Goal: Task Accomplishment & Management: Manage account settings

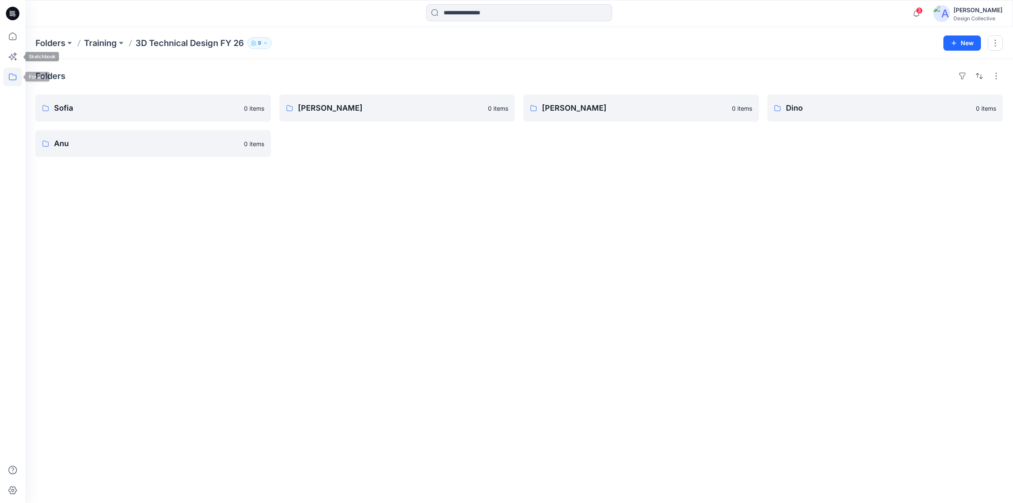
click at [13, 83] on icon at bounding box center [12, 77] width 19 height 19
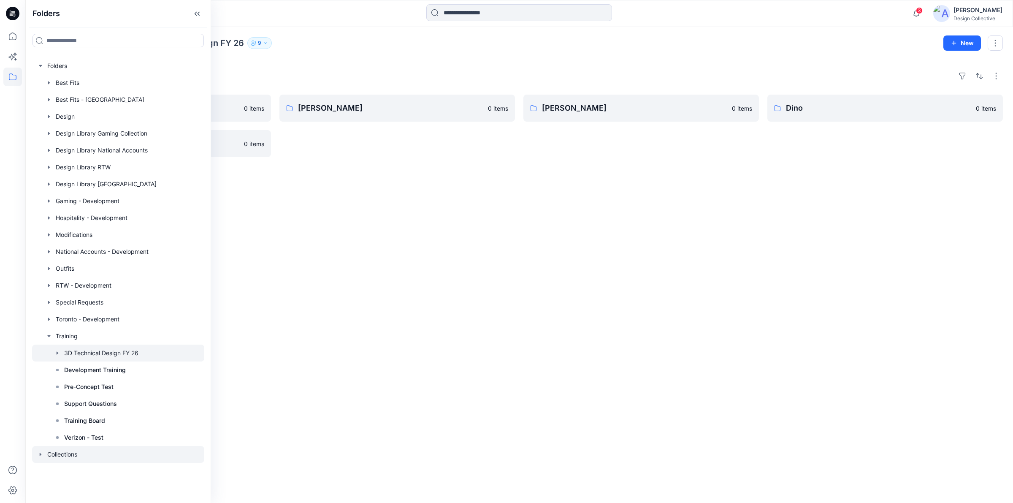
click at [62, 453] on div at bounding box center [118, 454] width 172 height 17
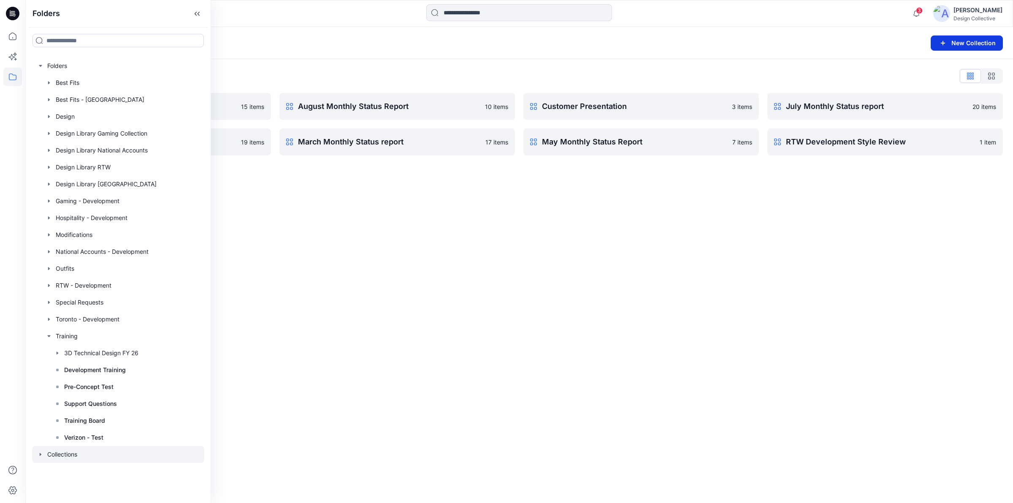
click at [964, 46] on button "New Collection" at bounding box center [967, 42] width 72 height 15
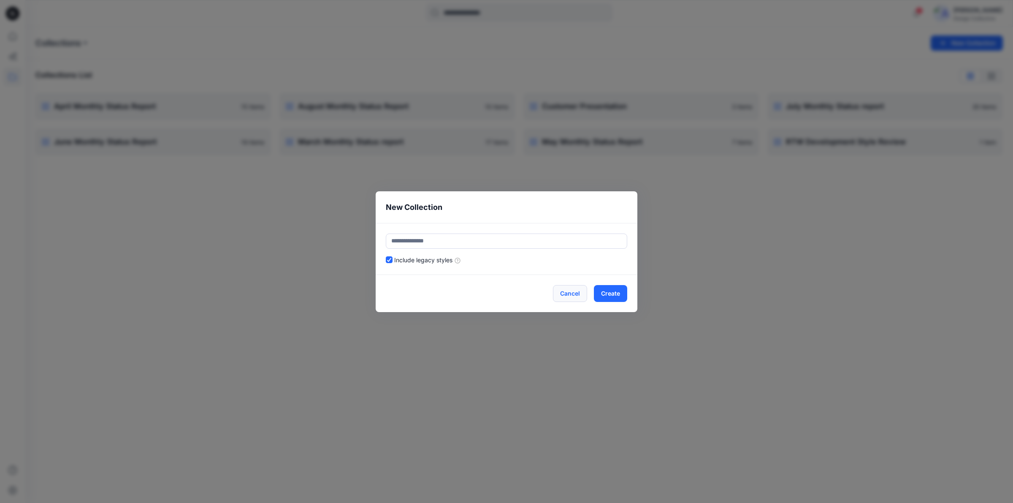
click at [570, 296] on button "Cancel" at bounding box center [570, 293] width 34 height 17
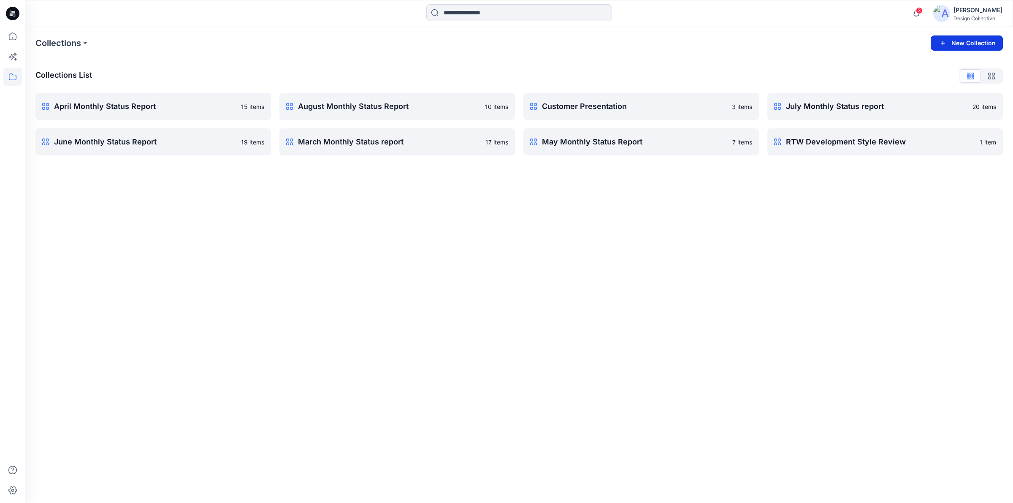
click at [963, 40] on button "New Collection" at bounding box center [967, 42] width 72 height 15
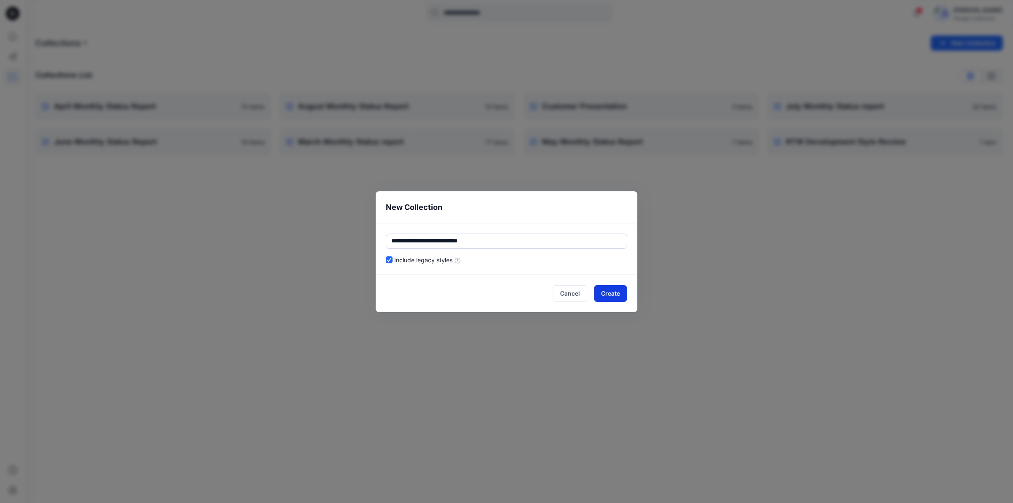
type input "**********"
click at [612, 292] on button "Create" at bounding box center [610, 293] width 33 height 17
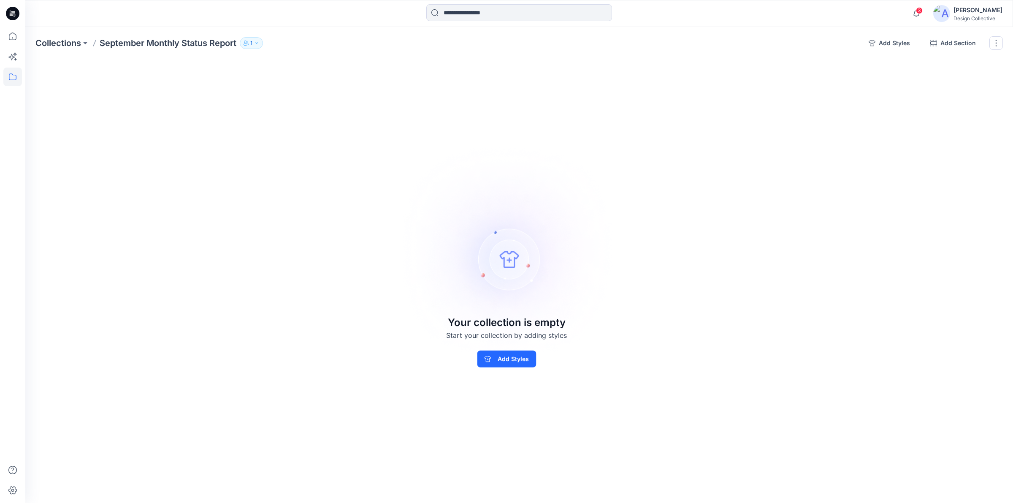
click at [257, 43] on icon "button" at bounding box center [256, 42] width 2 height 1
click at [353, 71] on icon "button" at bounding box center [354, 68] width 7 height 7
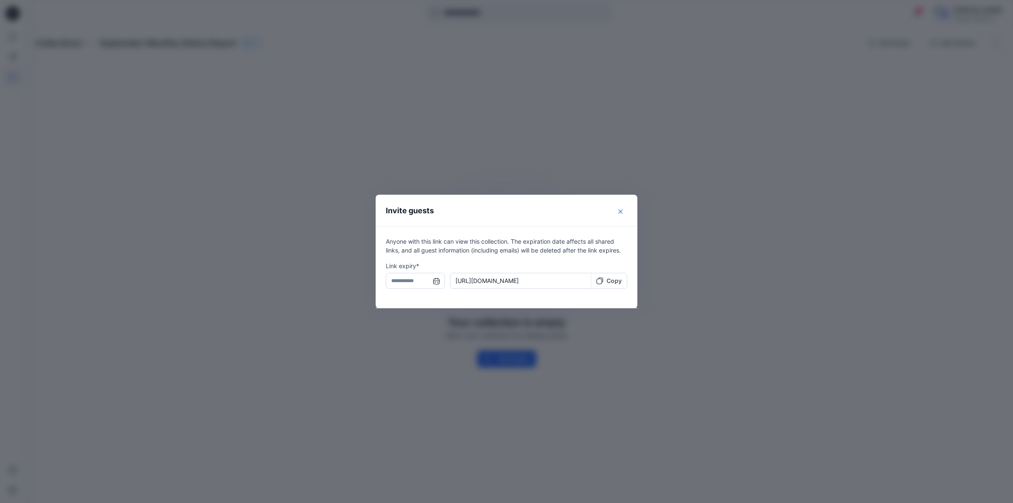
click at [616, 211] on button "Close" at bounding box center [621, 212] width 14 height 14
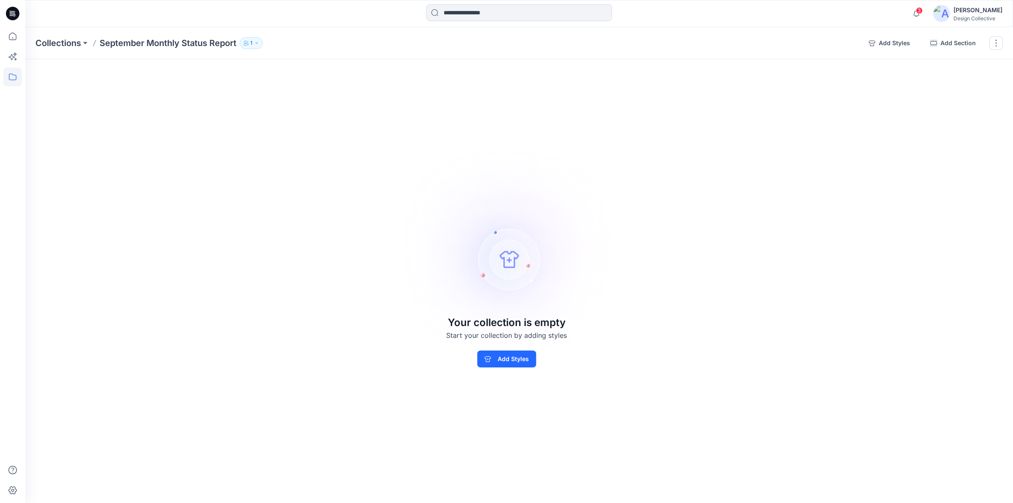
click at [259, 43] on icon "button" at bounding box center [256, 43] width 5 height 5
click at [332, 68] on button "Manage users" at bounding box center [337, 68] width 14 height 14
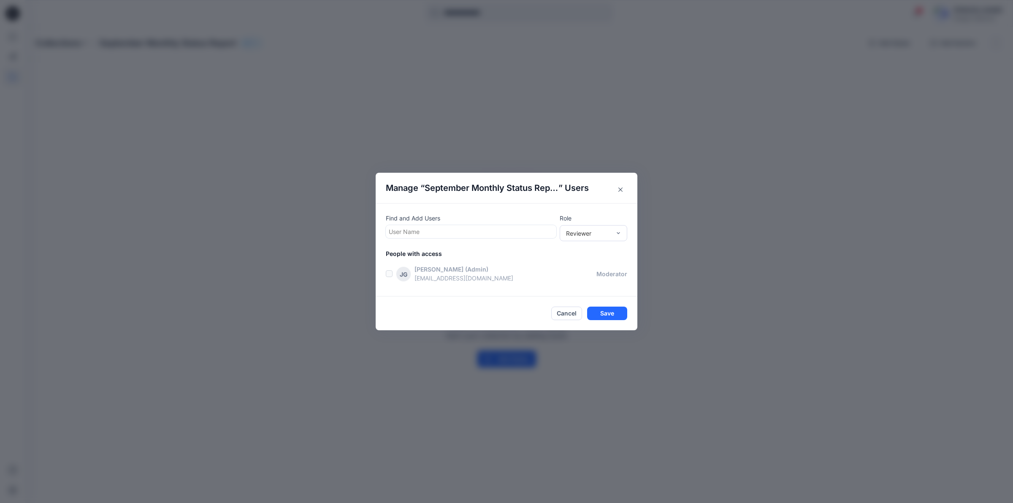
click at [450, 227] on div at bounding box center [471, 231] width 165 height 11
type input "****"
click at [429, 260] on div "TC [PERSON_NAME]" at bounding box center [471, 252] width 171 height 19
type input "*****"
click at [421, 238] on div "[PERSON_NAME]" at bounding box center [470, 232] width 168 height 14
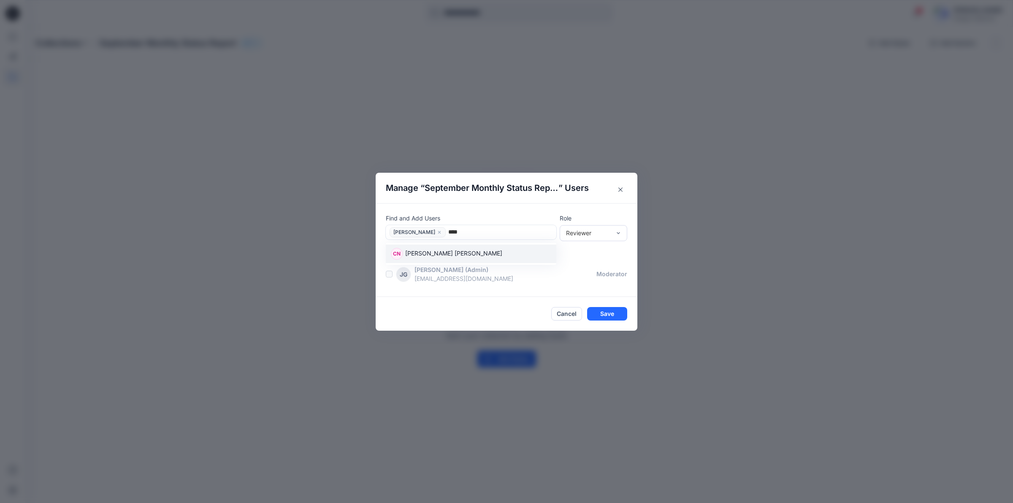
type input "*****"
click at [413, 257] on p "[PERSON_NAME] [PERSON_NAME]" at bounding box center [453, 254] width 97 height 11
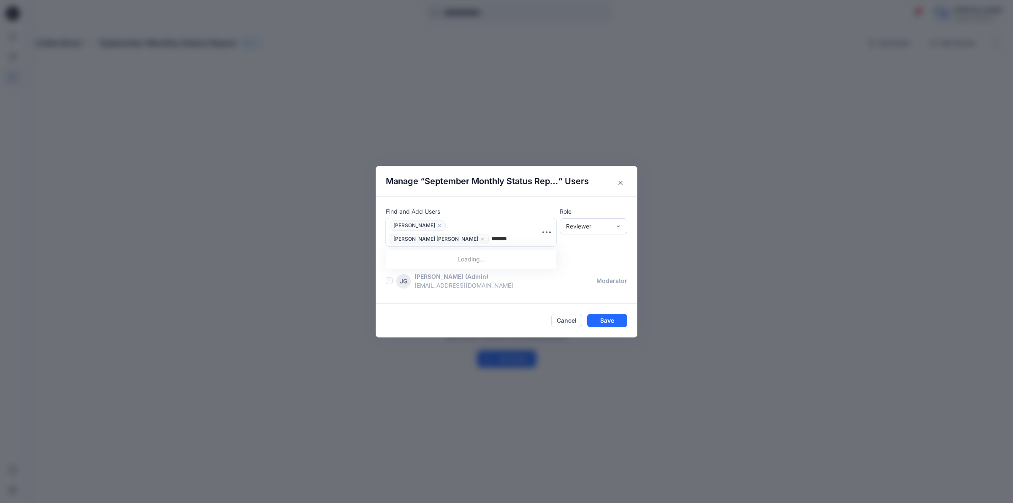
type input "********"
drag, startPoint x: 451, startPoint y: 252, endPoint x: 486, endPoint y: 241, distance: 37.1
click at [452, 255] on p "[PERSON_NAME]" at bounding box center [429, 260] width 48 height 11
click at [608, 317] on button "Save" at bounding box center [607, 321] width 40 height 14
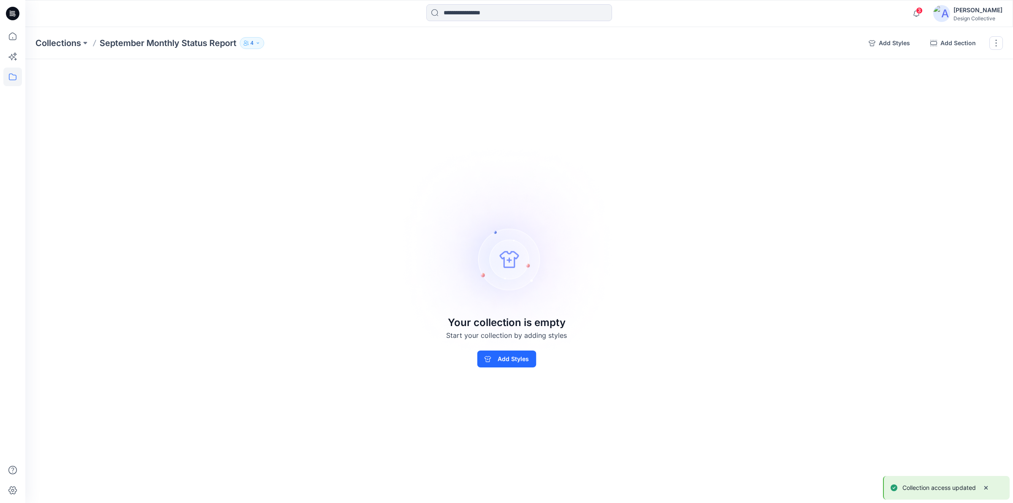
click at [258, 43] on icon "button" at bounding box center [257, 43] width 5 height 5
click at [335, 72] on button "Manage users" at bounding box center [338, 68] width 14 height 14
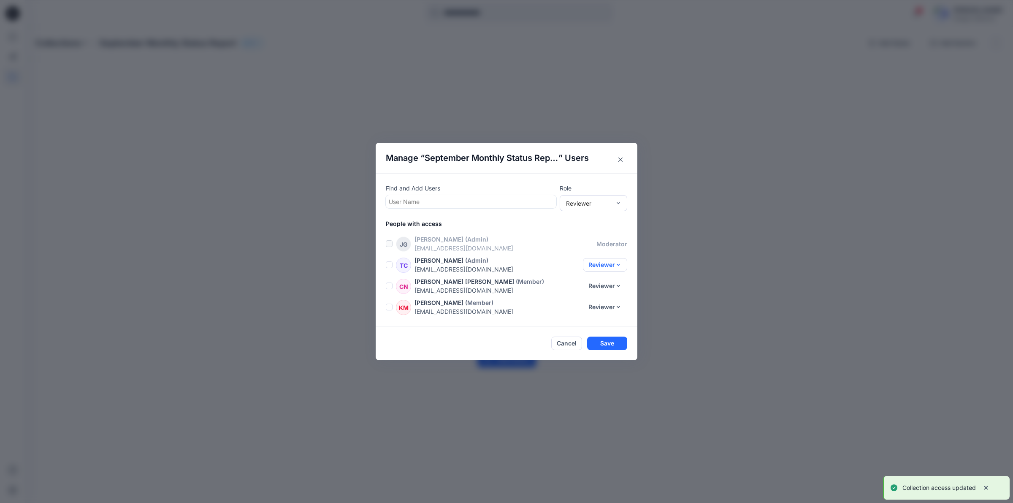
click at [608, 263] on button "Reviewer" at bounding box center [605, 265] width 44 height 14
drag, startPoint x: 597, startPoint y: 296, endPoint x: 589, endPoint y: 314, distance: 19.5
click at [589, 314] on div "Reviewer Contributor Moderator Remove" at bounding box center [597, 313] width 59 height 76
click at [593, 311] on button "Moderator" at bounding box center [598, 316] width 56 height 16
click at [617, 288] on button "Reviewer" at bounding box center [605, 286] width 44 height 14
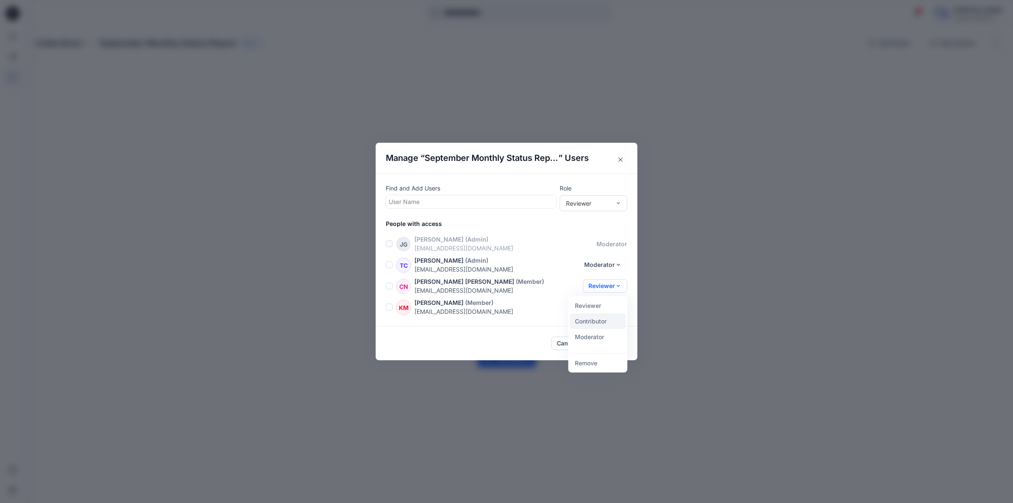
click at [608, 315] on button "Contributor" at bounding box center [598, 321] width 56 height 16
click at [621, 307] on button "Reviewer" at bounding box center [605, 307] width 44 height 14
click at [612, 343] on button "Contributor" at bounding box center [598, 342] width 56 height 16
click at [607, 350] on footer "Cancel Save" at bounding box center [507, 343] width 262 height 34
click at [608, 347] on button "Save" at bounding box center [607, 343] width 40 height 14
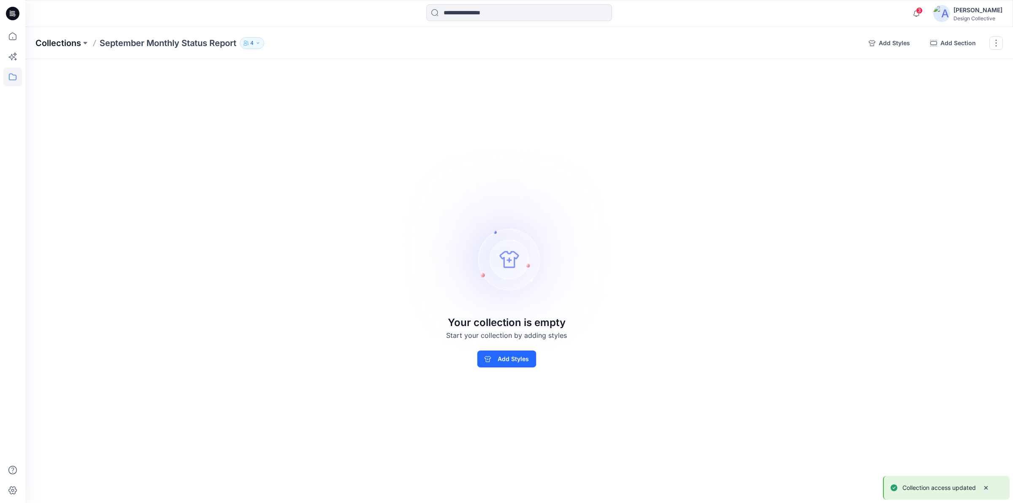
click at [65, 44] on p "Collections" at bounding box center [58, 43] width 46 height 12
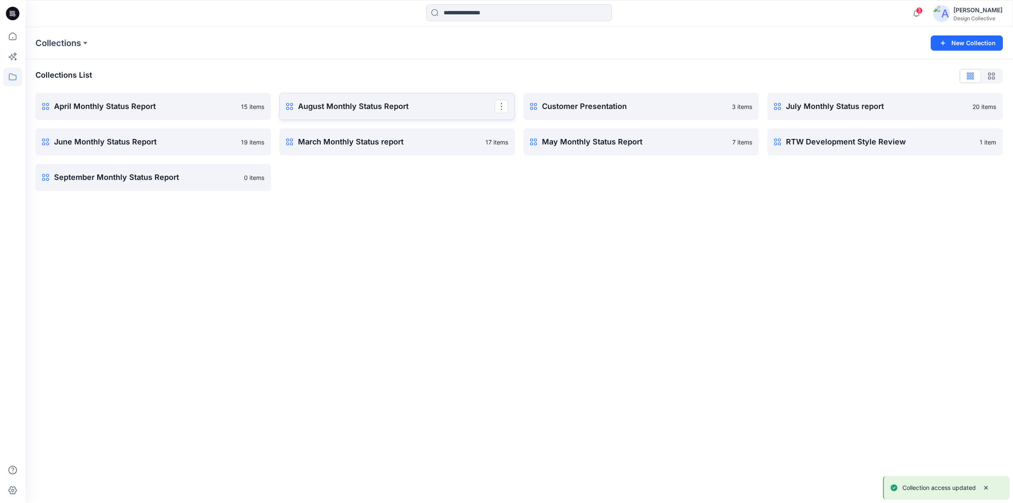
click at [376, 112] on link "August Monthly Status Report Rename Collection Clone Collection Present Collect…" at bounding box center [397, 106] width 236 height 27
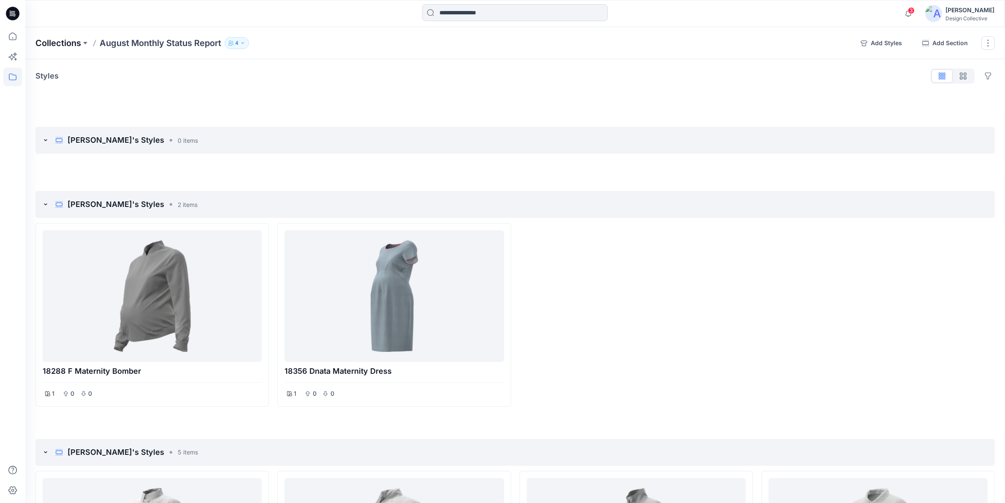
click at [54, 44] on p "Collections" at bounding box center [58, 43] width 46 height 12
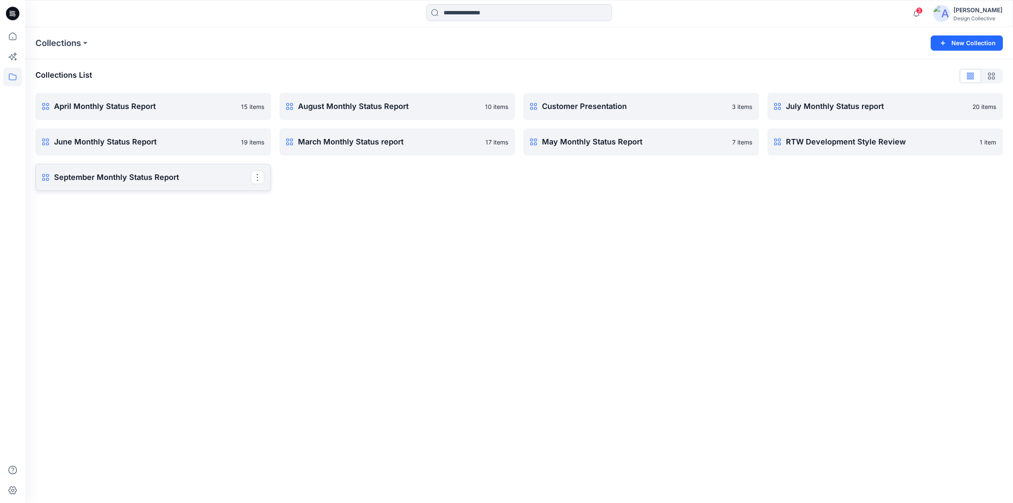
click at [117, 179] on p "September Monthly Status Report" at bounding box center [152, 177] width 197 height 12
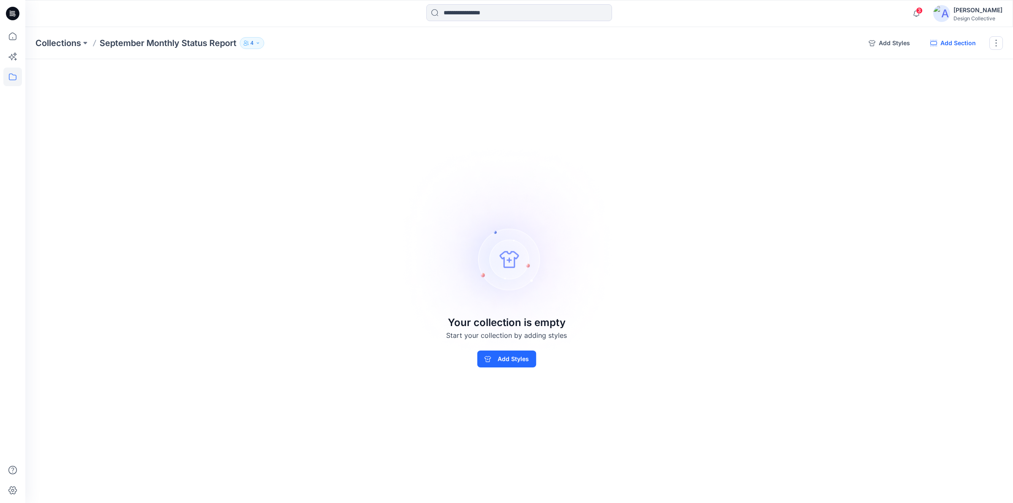
click at [960, 43] on button "Add Section" at bounding box center [952, 43] width 59 height 14
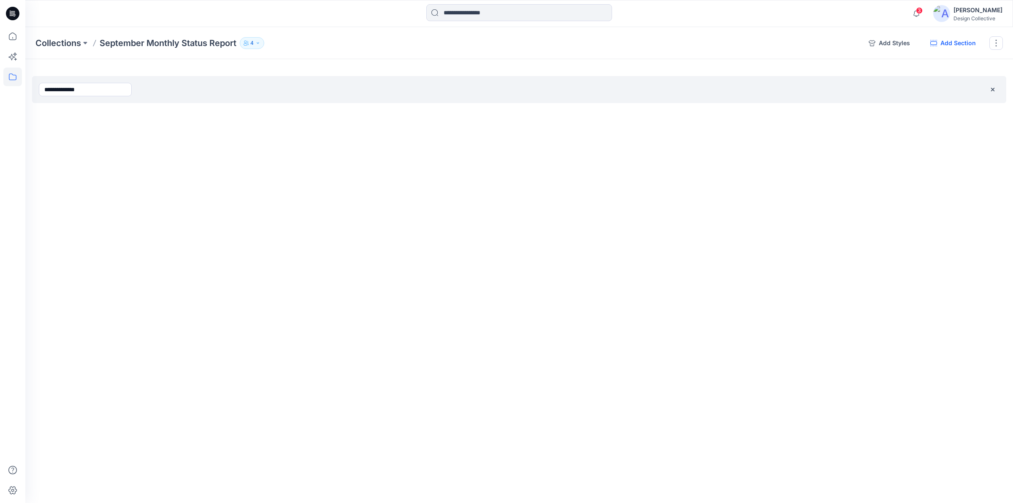
type input "**********"
click at [936, 41] on icon "button" at bounding box center [933, 43] width 7 height 6
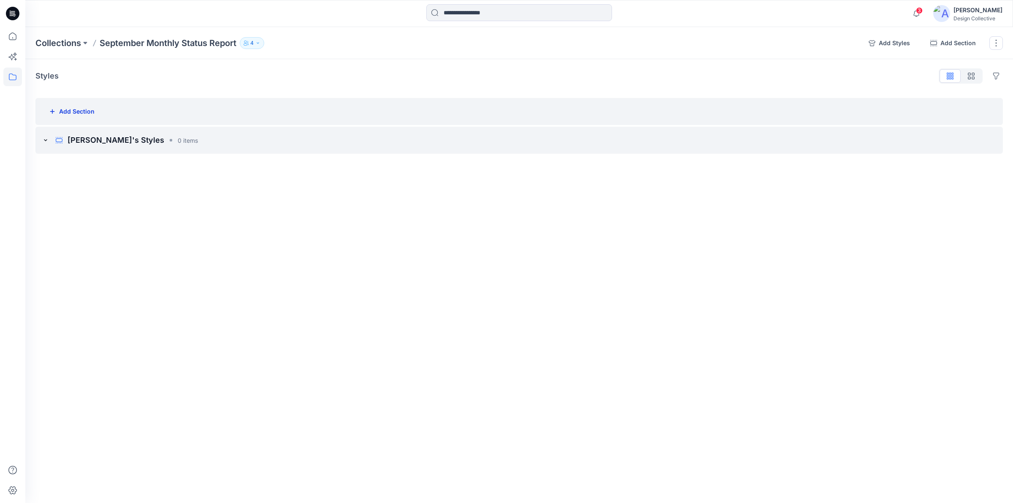
click at [72, 114] on button "Add Section" at bounding box center [71, 111] width 59 height 17
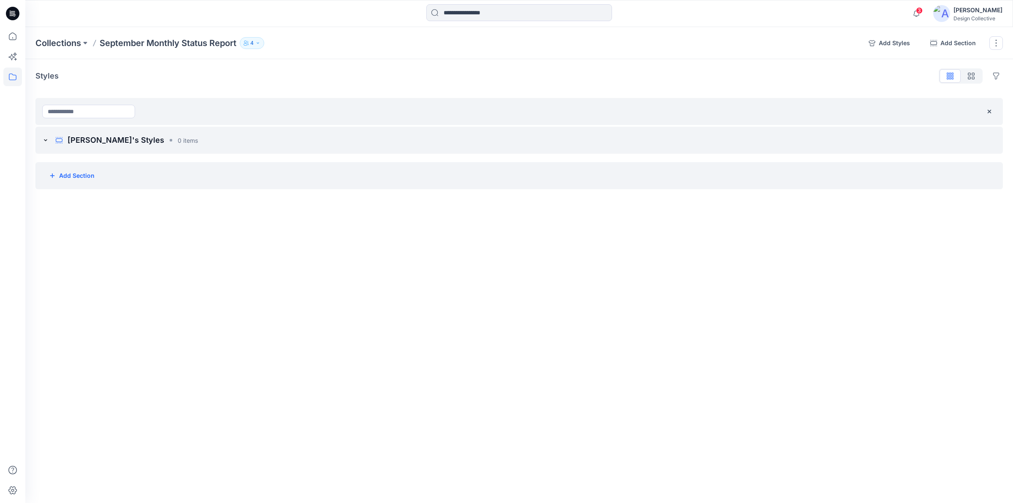
click at [917, 171] on div "Add Section" at bounding box center [518, 175] width 967 height 27
click at [877, 181] on div "Add Section" at bounding box center [518, 175] width 967 height 27
click at [64, 176] on button "Add Section" at bounding box center [71, 175] width 59 height 17
type input "**********"
click at [125, 290] on div "**********" at bounding box center [519, 265] width 988 height 476
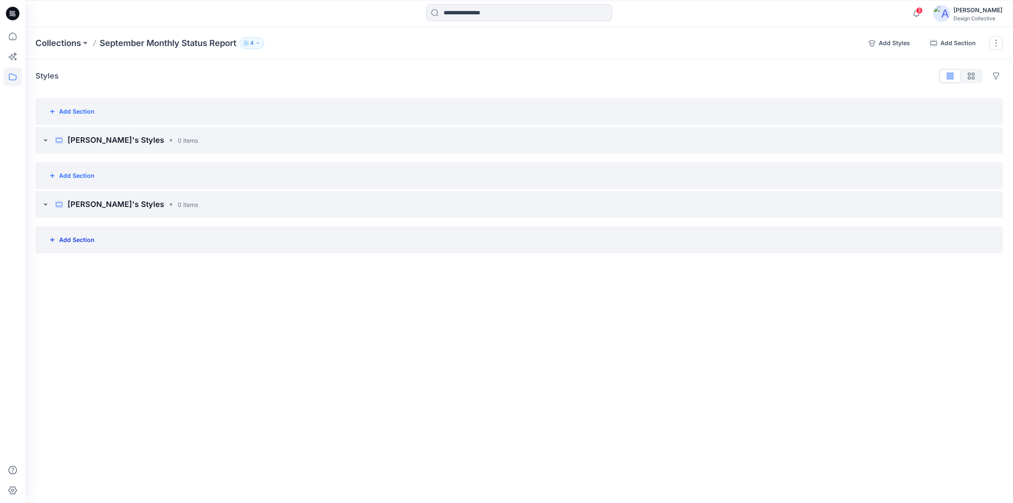
click at [65, 243] on button "Add Section" at bounding box center [71, 239] width 59 height 17
type input "**********"
click at [179, 364] on div "**********" at bounding box center [519, 265] width 988 height 476
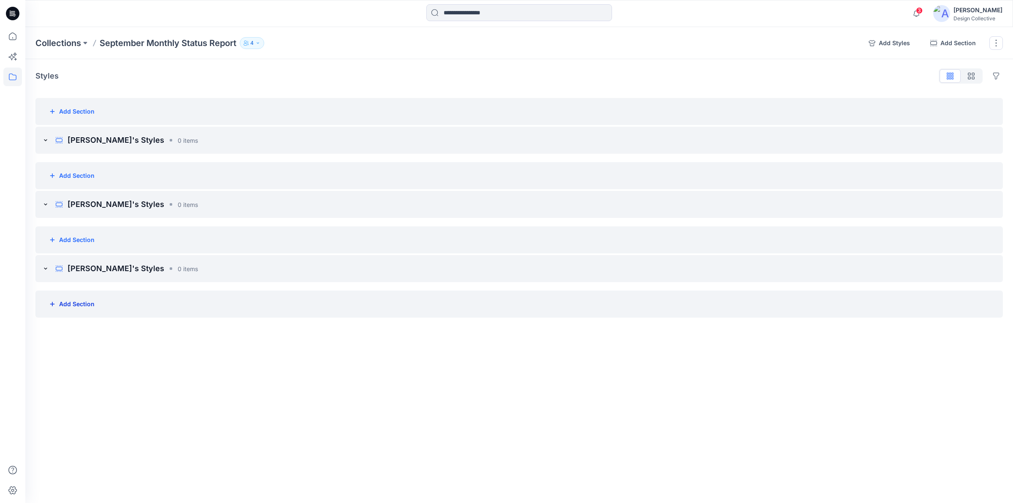
click at [78, 311] on button "Add Section" at bounding box center [71, 303] width 59 height 17
type input "**********"
click at [317, 110] on div "Add Section" at bounding box center [518, 111] width 967 height 27
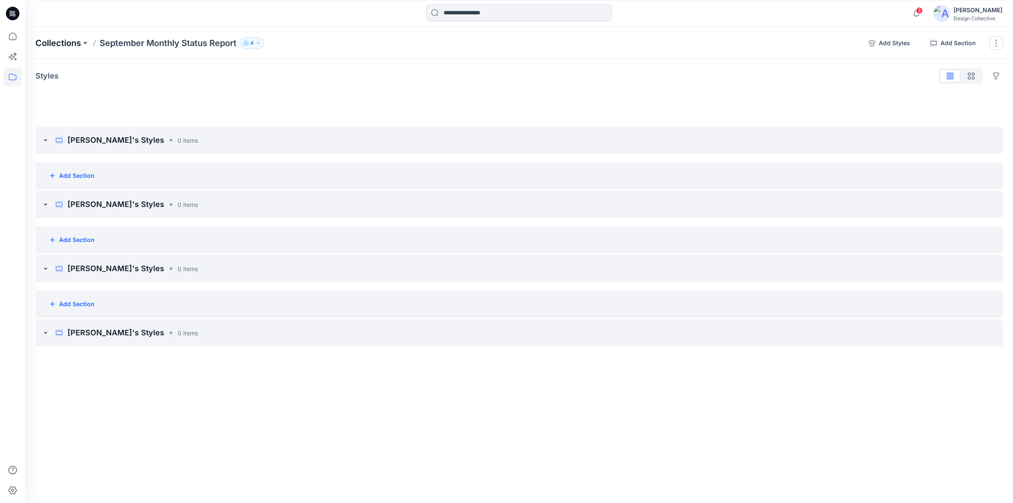
click at [74, 38] on p "Collections" at bounding box center [58, 43] width 46 height 12
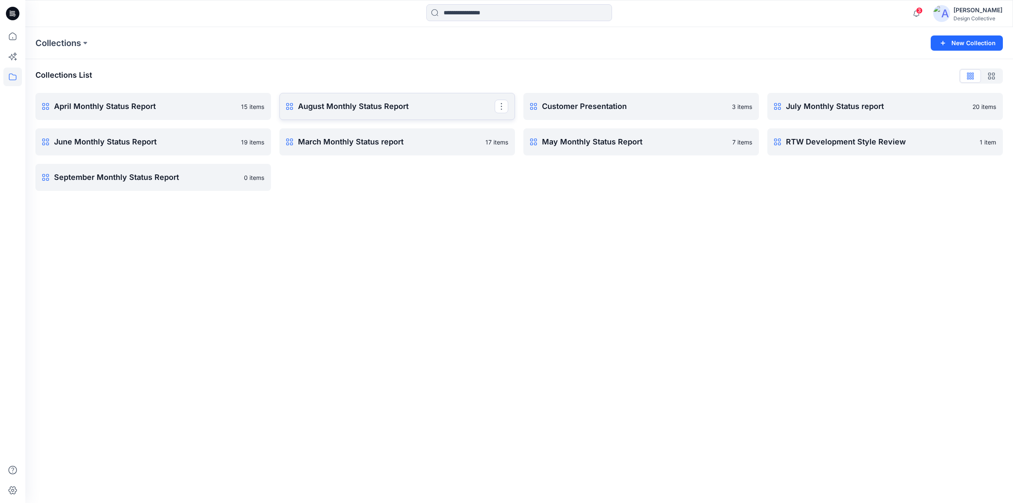
click at [325, 108] on p "August Monthly Status Report" at bounding box center [396, 106] width 197 height 12
